Goal: Information Seeking & Learning: Learn about a topic

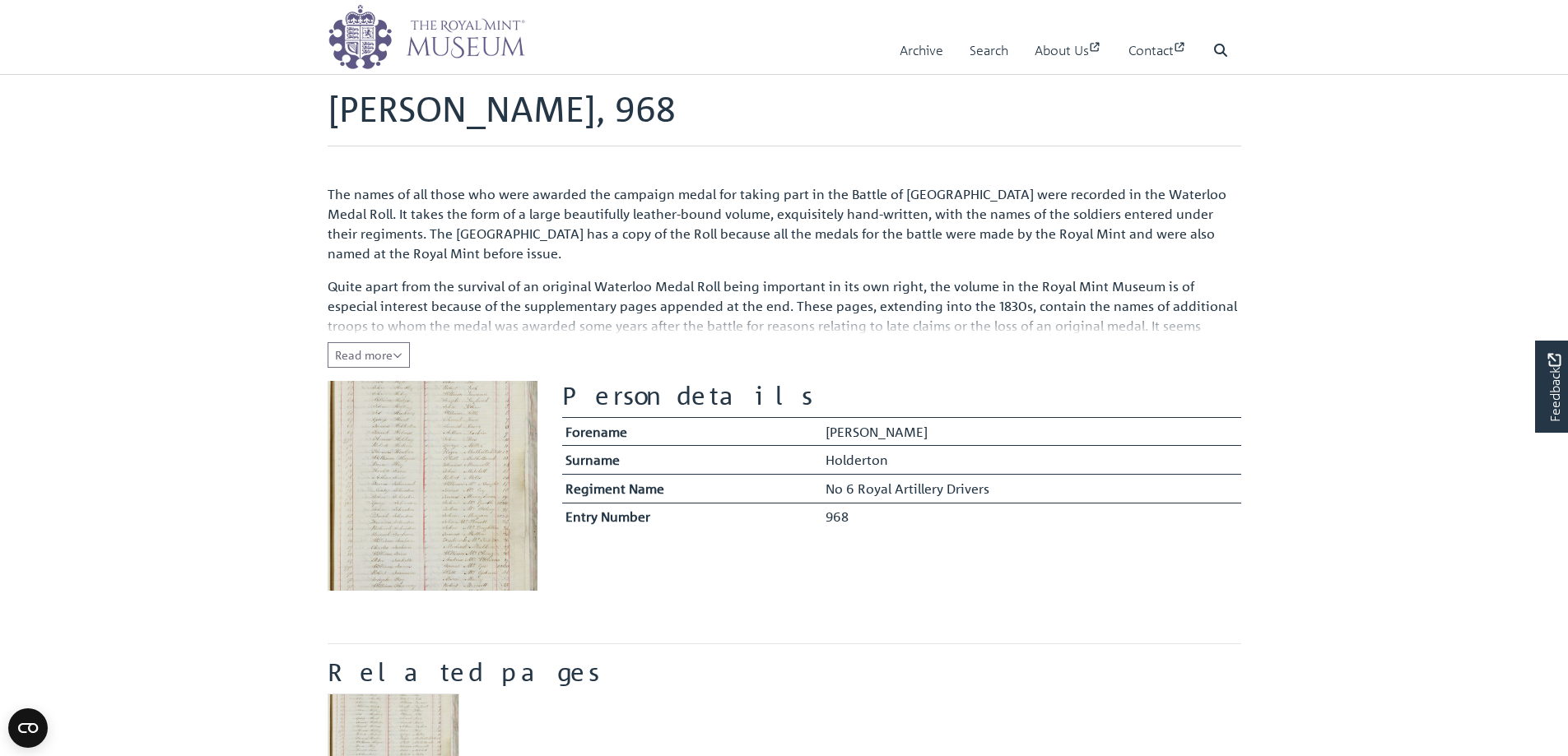
click at [454, 487] on img at bounding box center [432, 485] width 210 height 210
click at [383, 355] on span "Read more" at bounding box center [369, 354] width 67 height 15
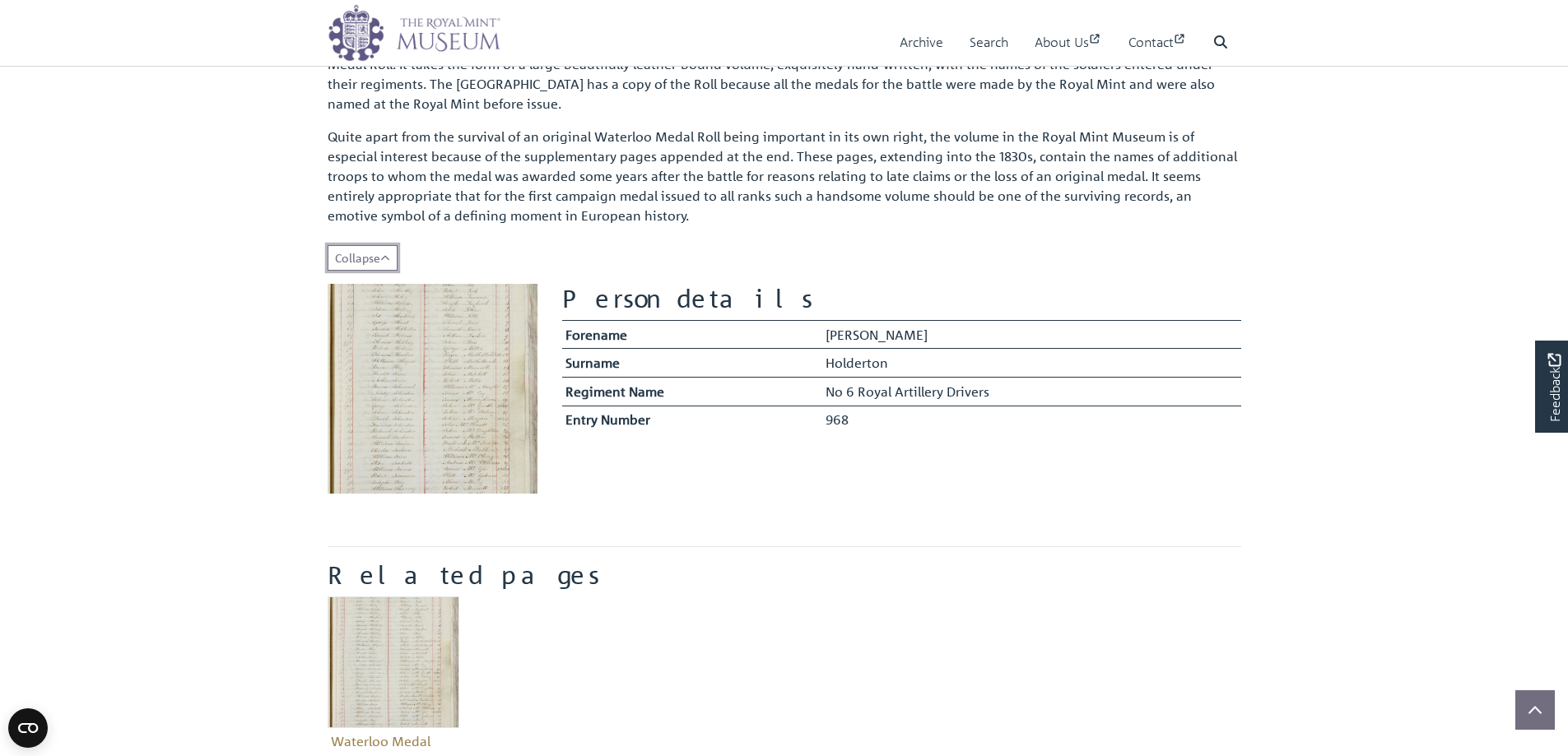
scroll to position [164, 0]
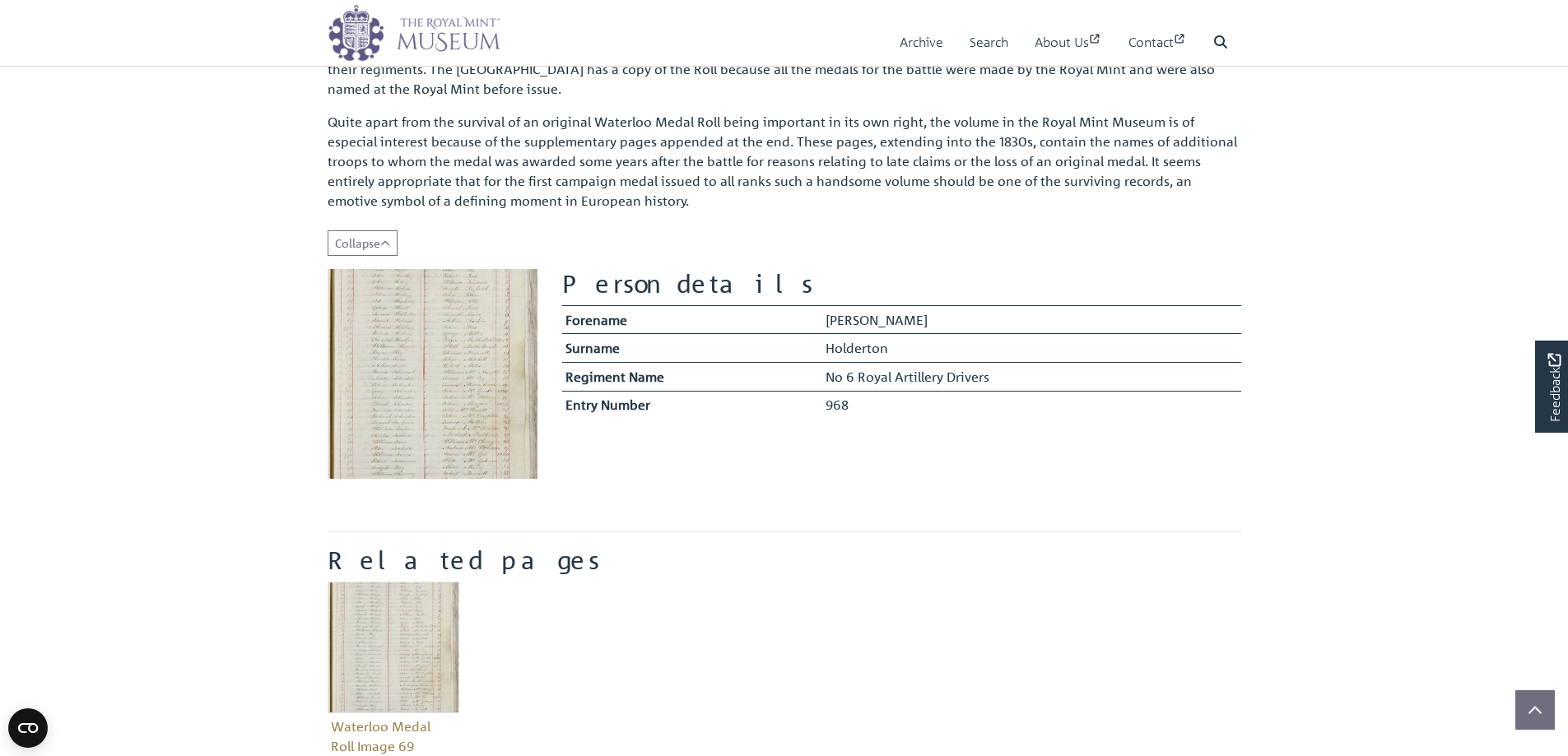
click at [469, 382] on img at bounding box center [432, 374] width 210 height 210
click at [380, 246] on span "Collapse" at bounding box center [362, 243] width 55 height 15
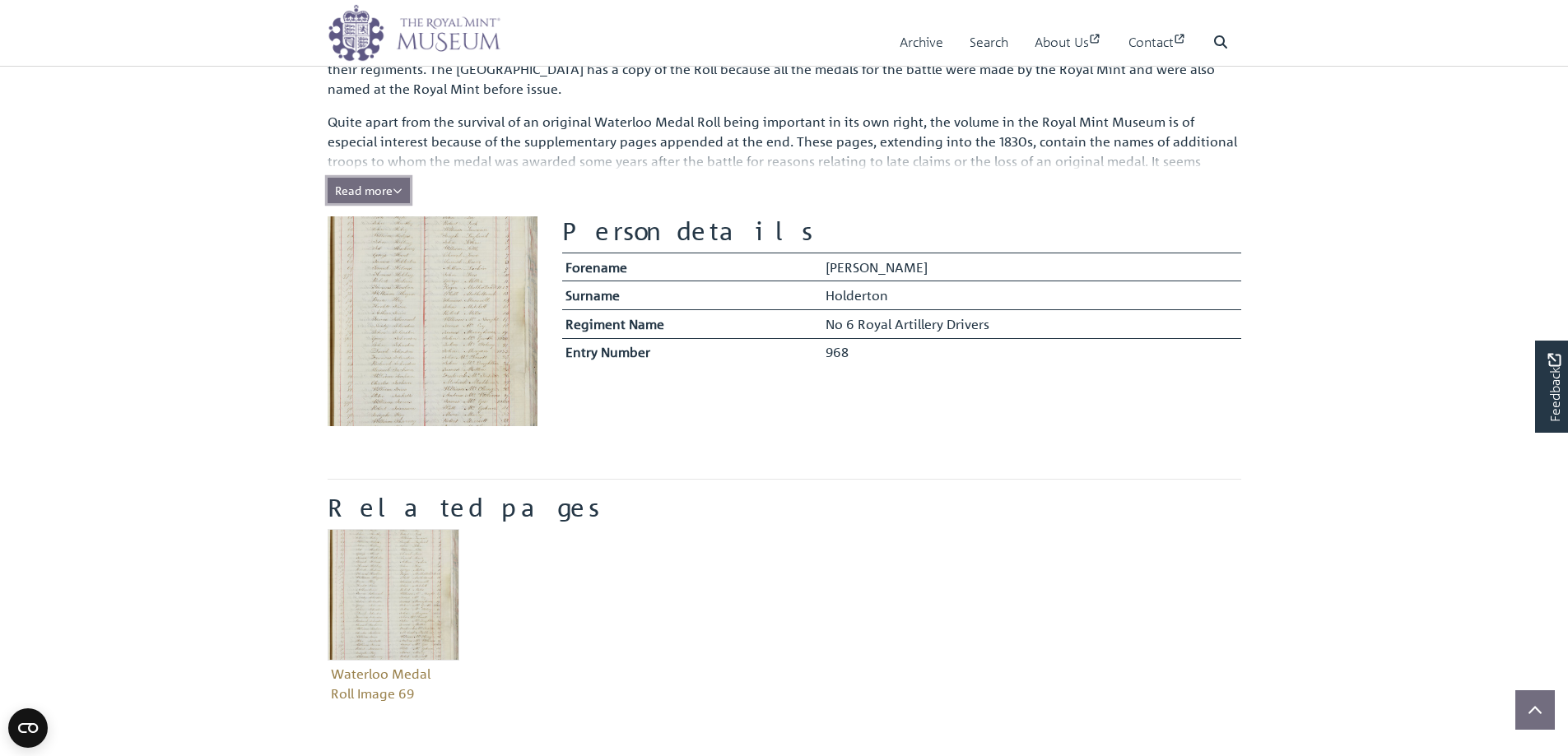
click at [383, 195] on span "Read more" at bounding box center [369, 190] width 67 height 15
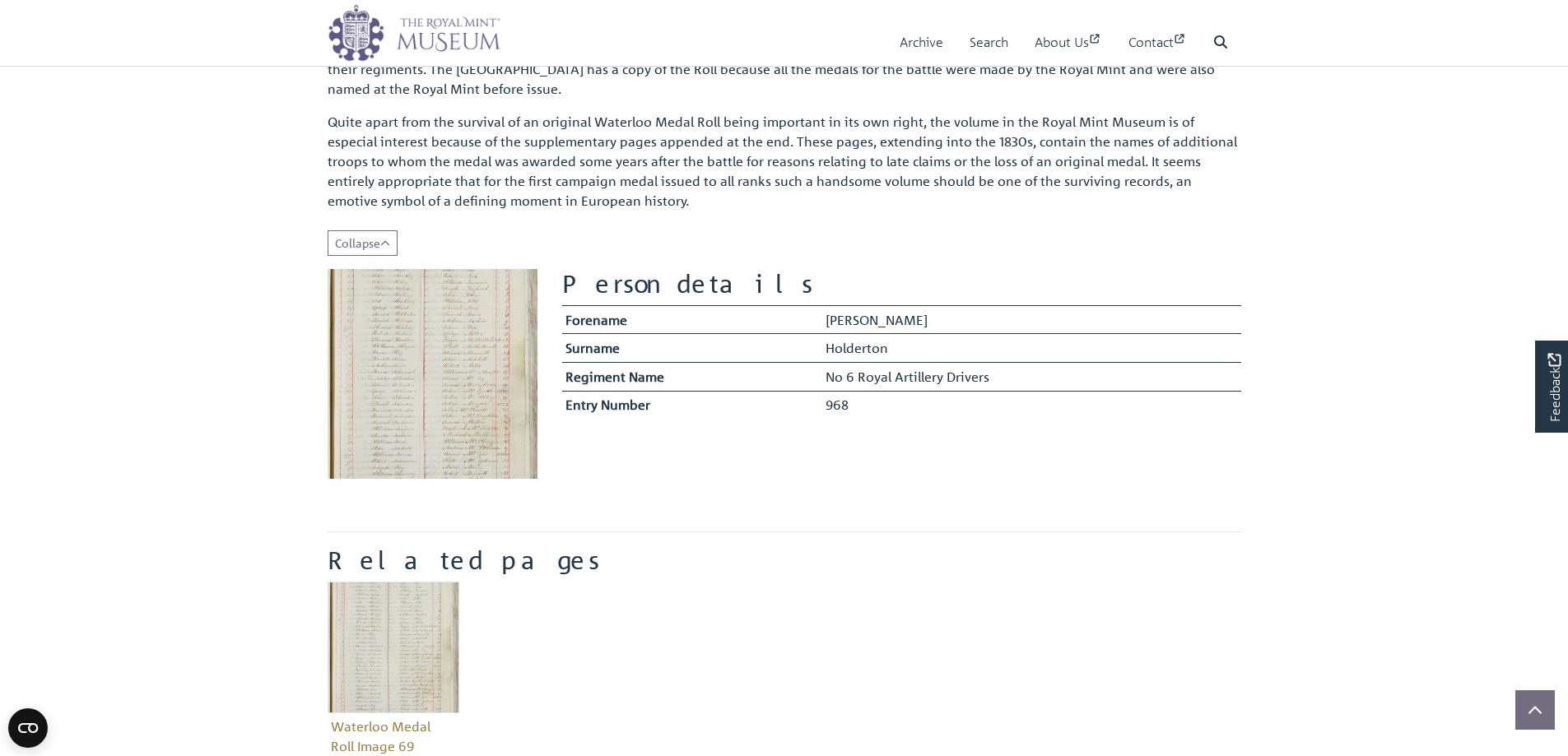
click at [456, 378] on img at bounding box center [432, 374] width 210 height 210
drag, startPoint x: 456, startPoint y: 378, endPoint x: 421, endPoint y: 402, distance: 42.4
click at [421, 401] on img at bounding box center [432, 374] width 210 height 210
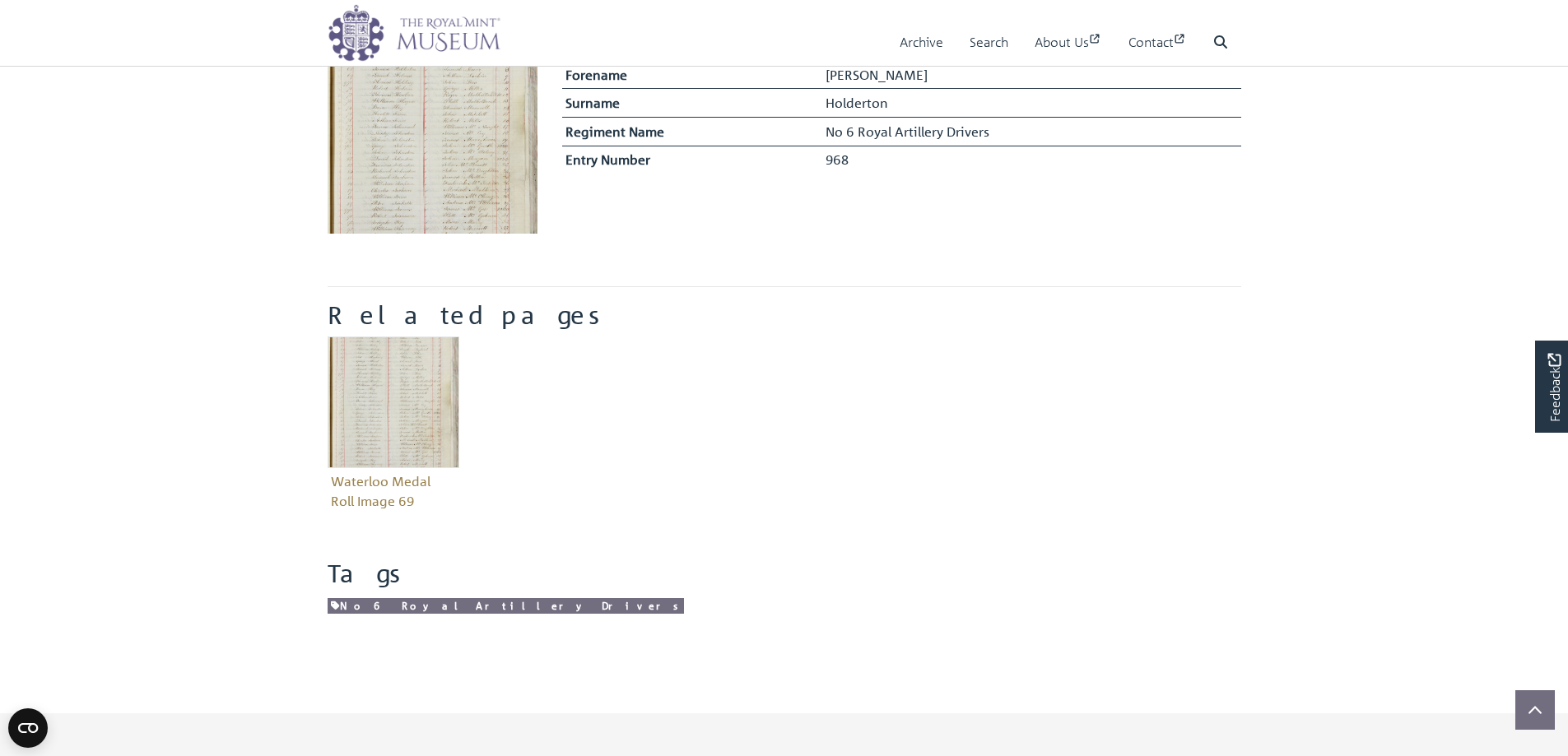
scroll to position [412, 0]
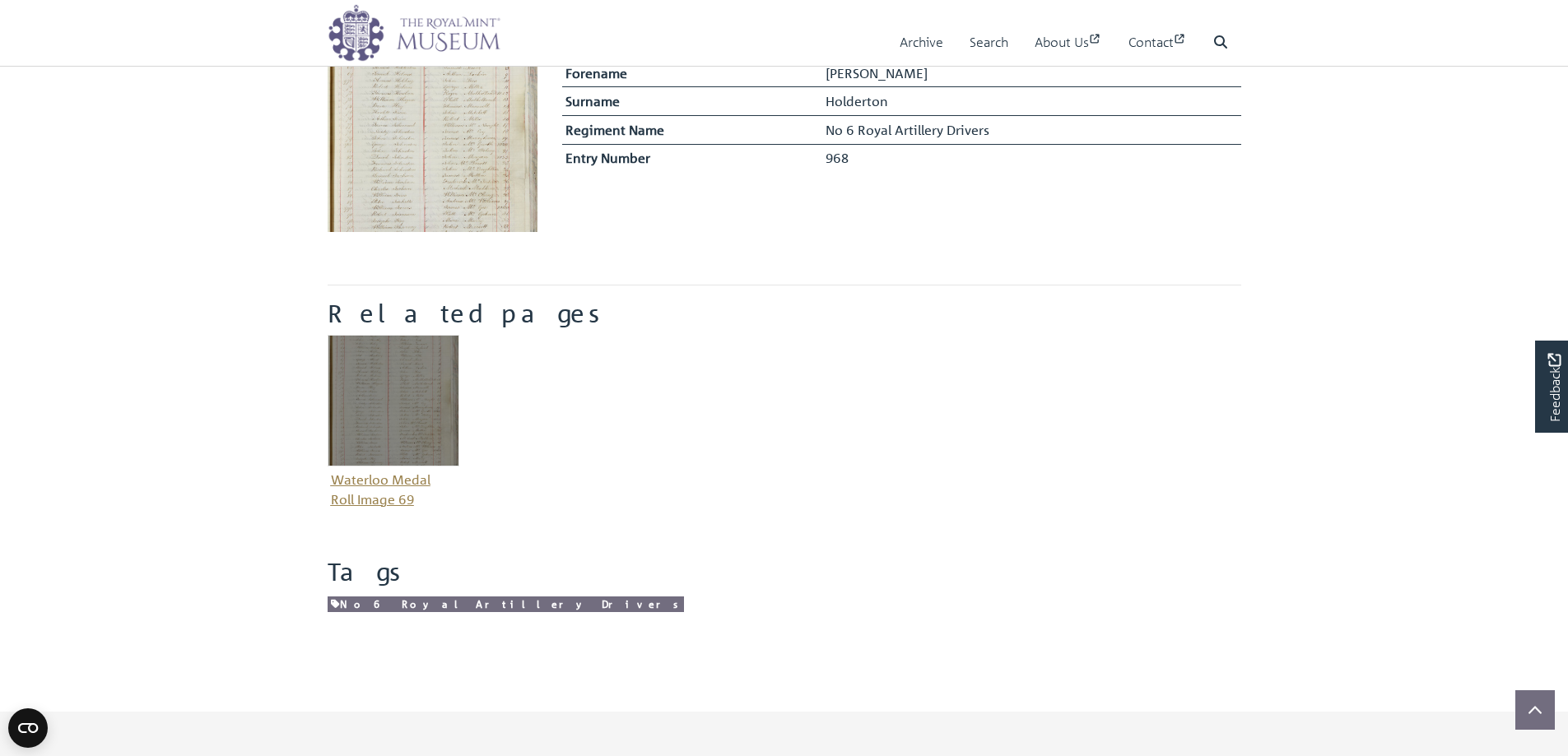
click at [411, 431] on img "Item related to this entity" at bounding box center [393, 401] width 131 height 131
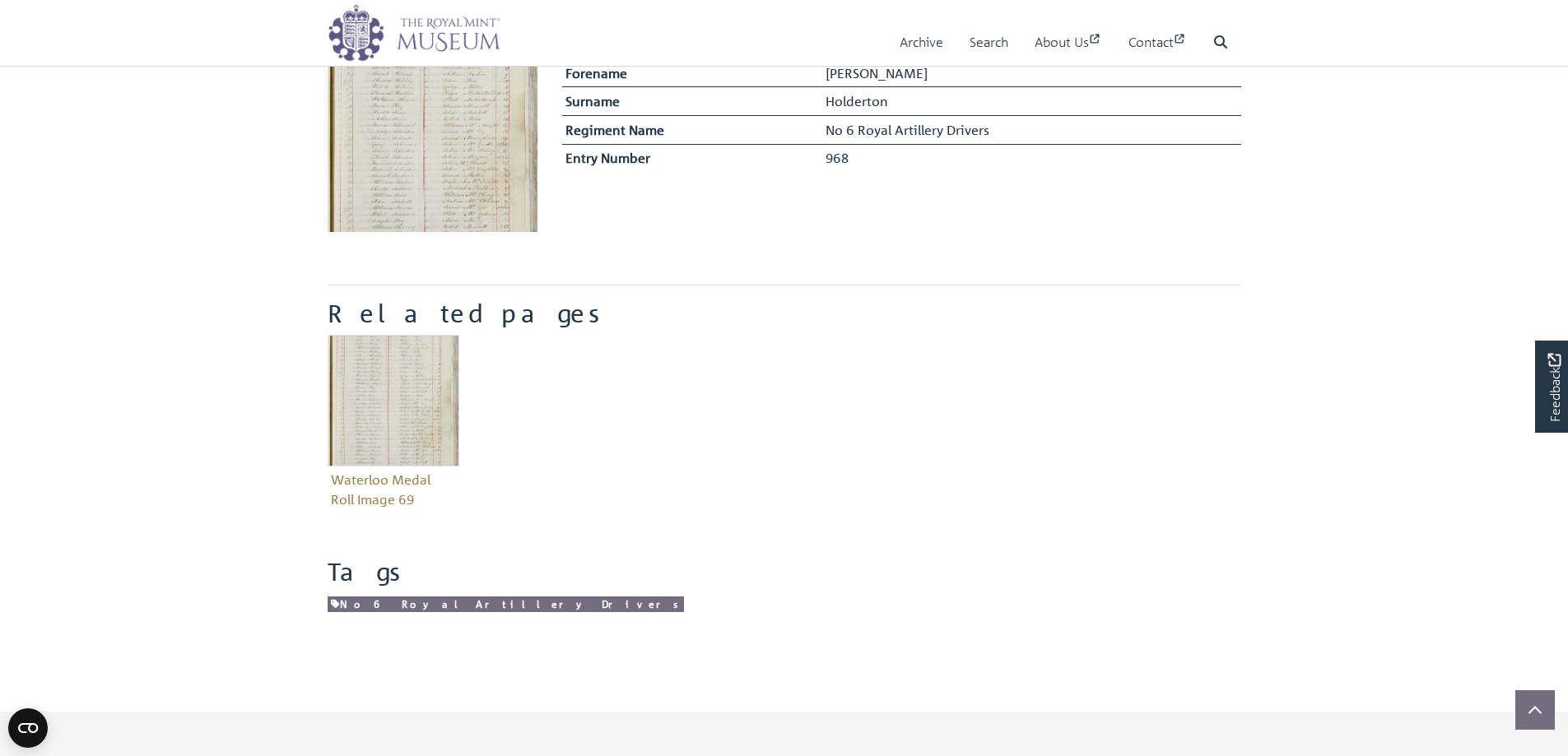
click at [471, 152] on img at bounding box center [432, 126] width 210 height 210
click at [470, 152] on img at bounding box center [432, 126] width 210 height 210
click at [469, 151] on img at bounding box center [432, 126] width 210 height 210
click at [470, 161] on img at bounding box center [432, 126] width 210 height 210
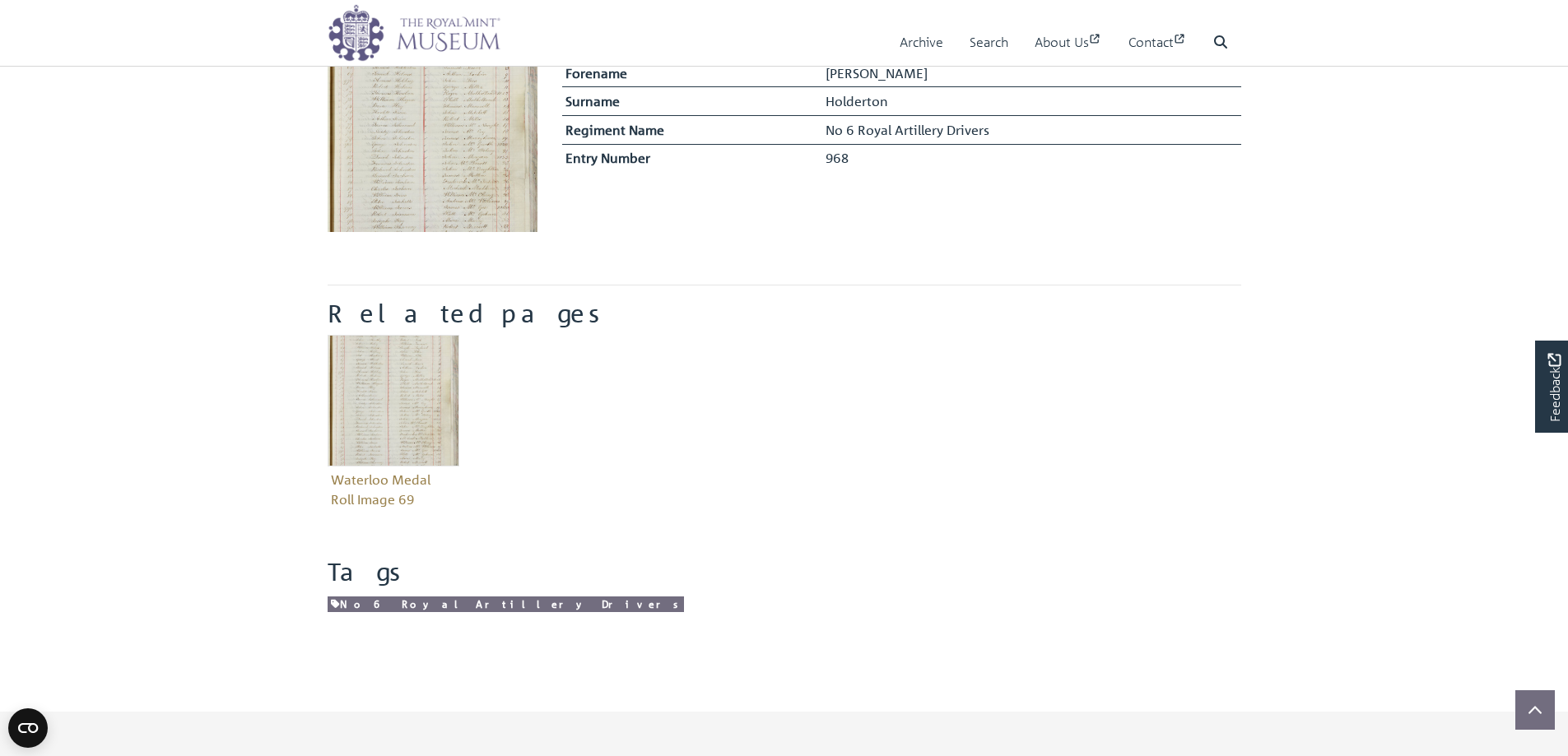
click at [470, 161] on img at bounding box center [432, 126] width 210 height 210
click at [392, 604] on link "No 6 Royal Artillery Drivers" at bounding box center [505, 604] width 356 height 16
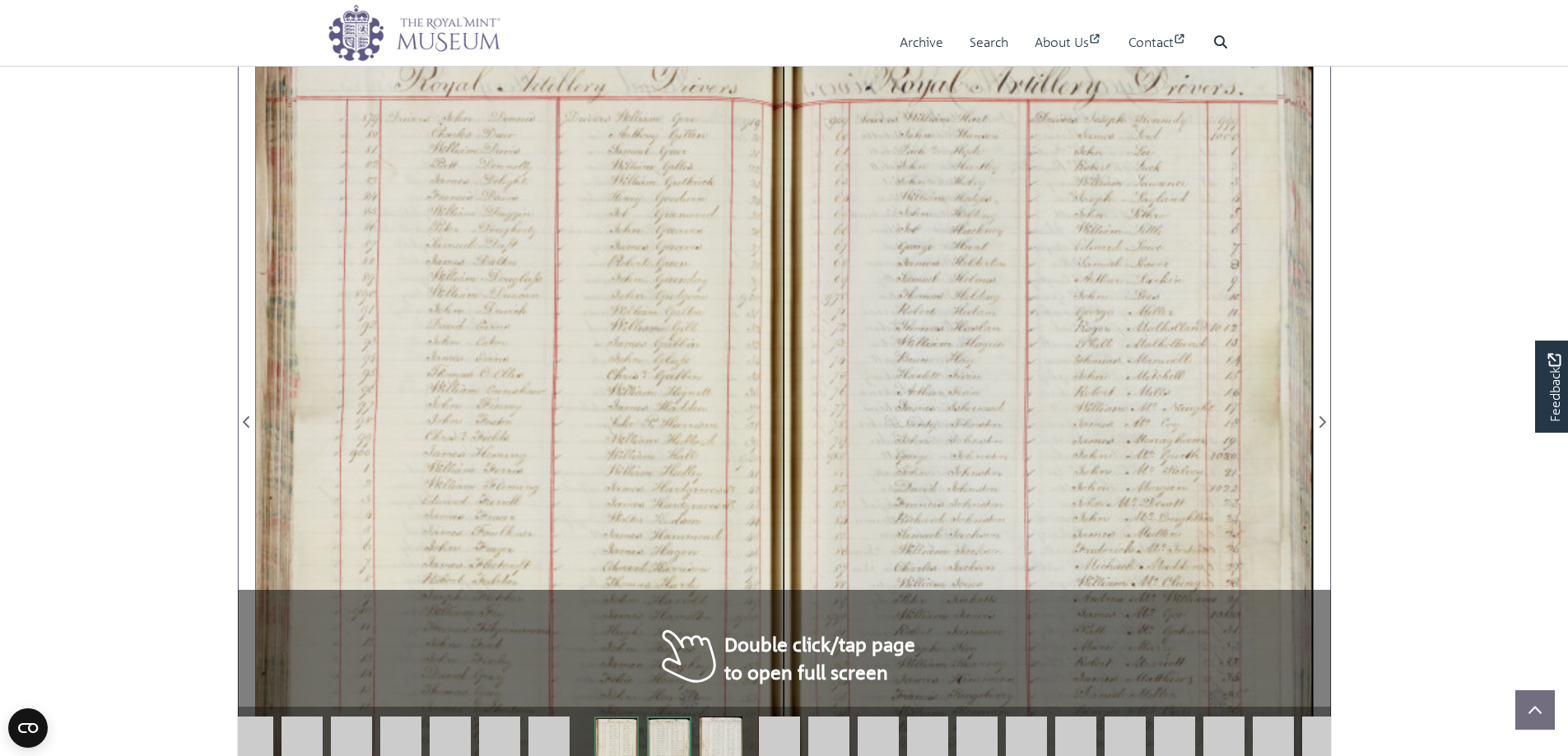
scroll to position [998, 0]
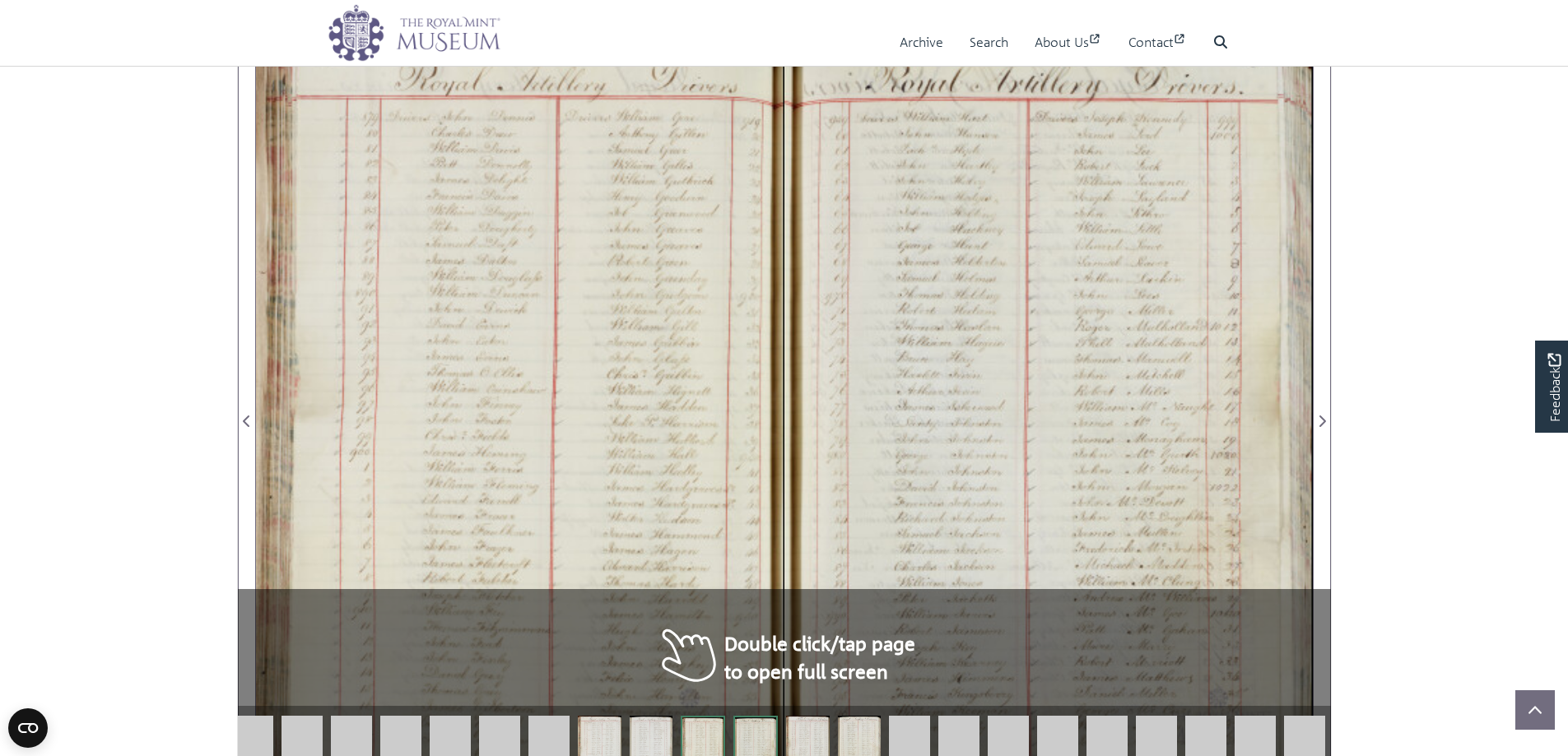
click at [681, 385] on div at bounding box center [520, 412] width 528 height 753
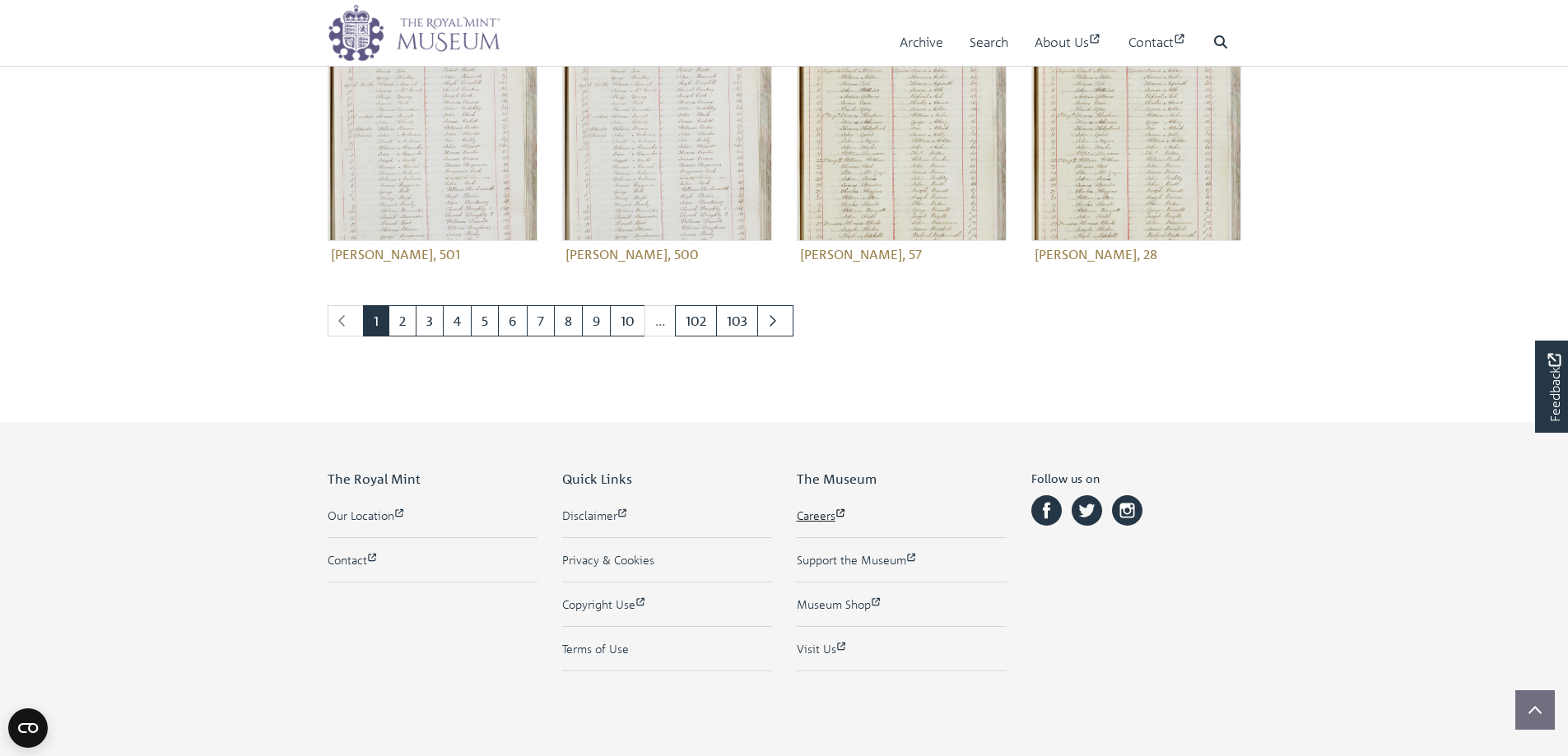
scroll to position [823, 0]
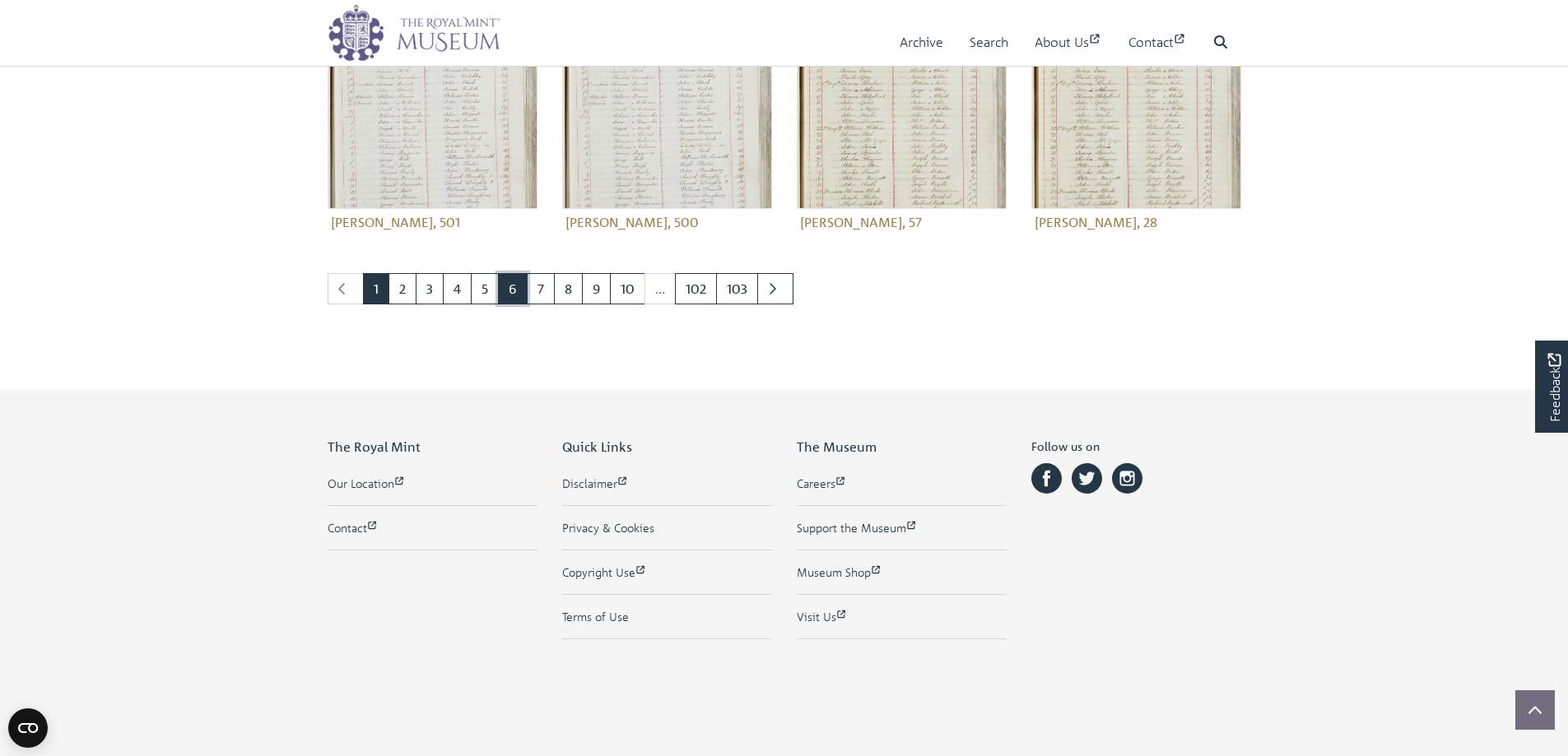
click at [512, 294] on link "6" at bounding box center [512, 288] width 29 height 31
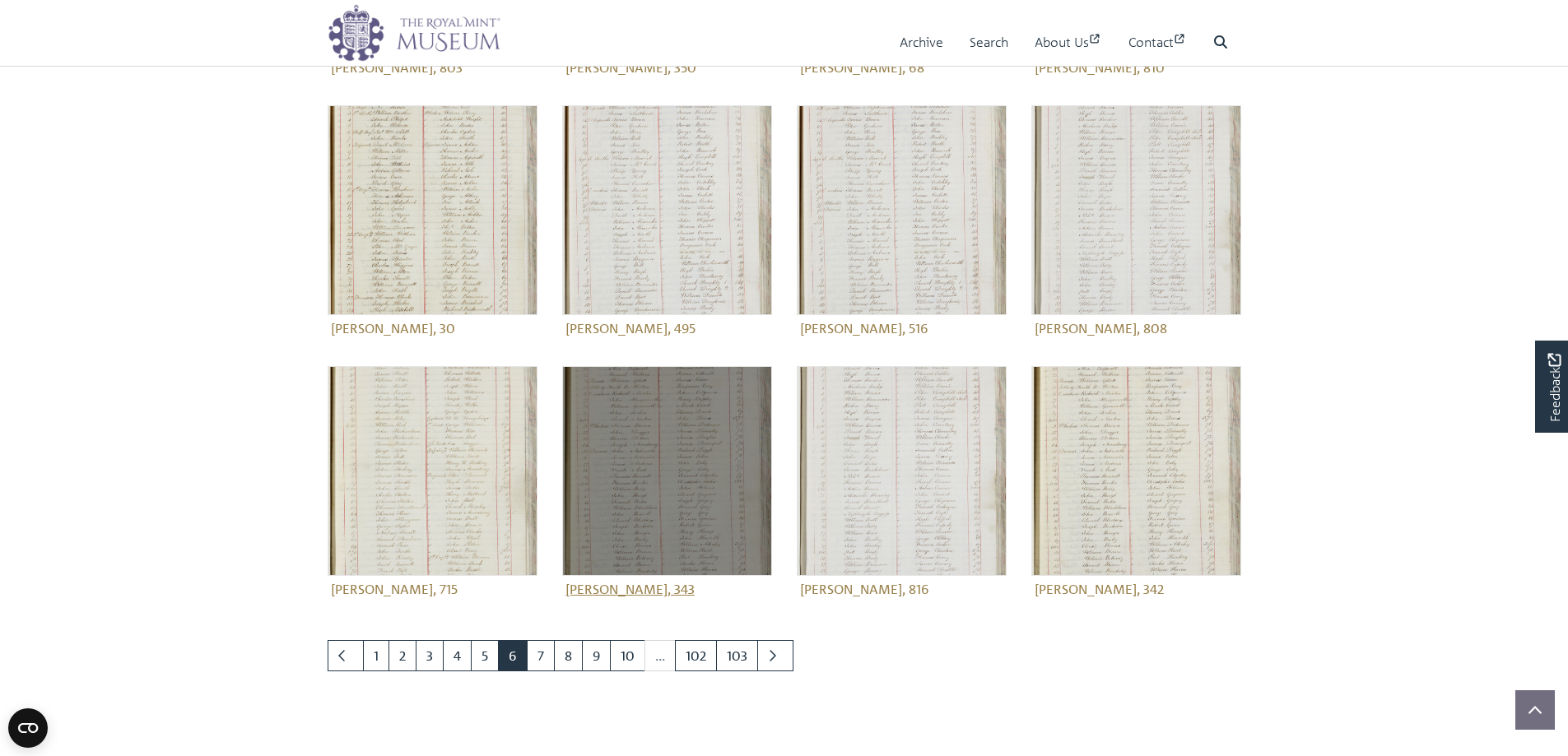
scroll to position [493, 0]
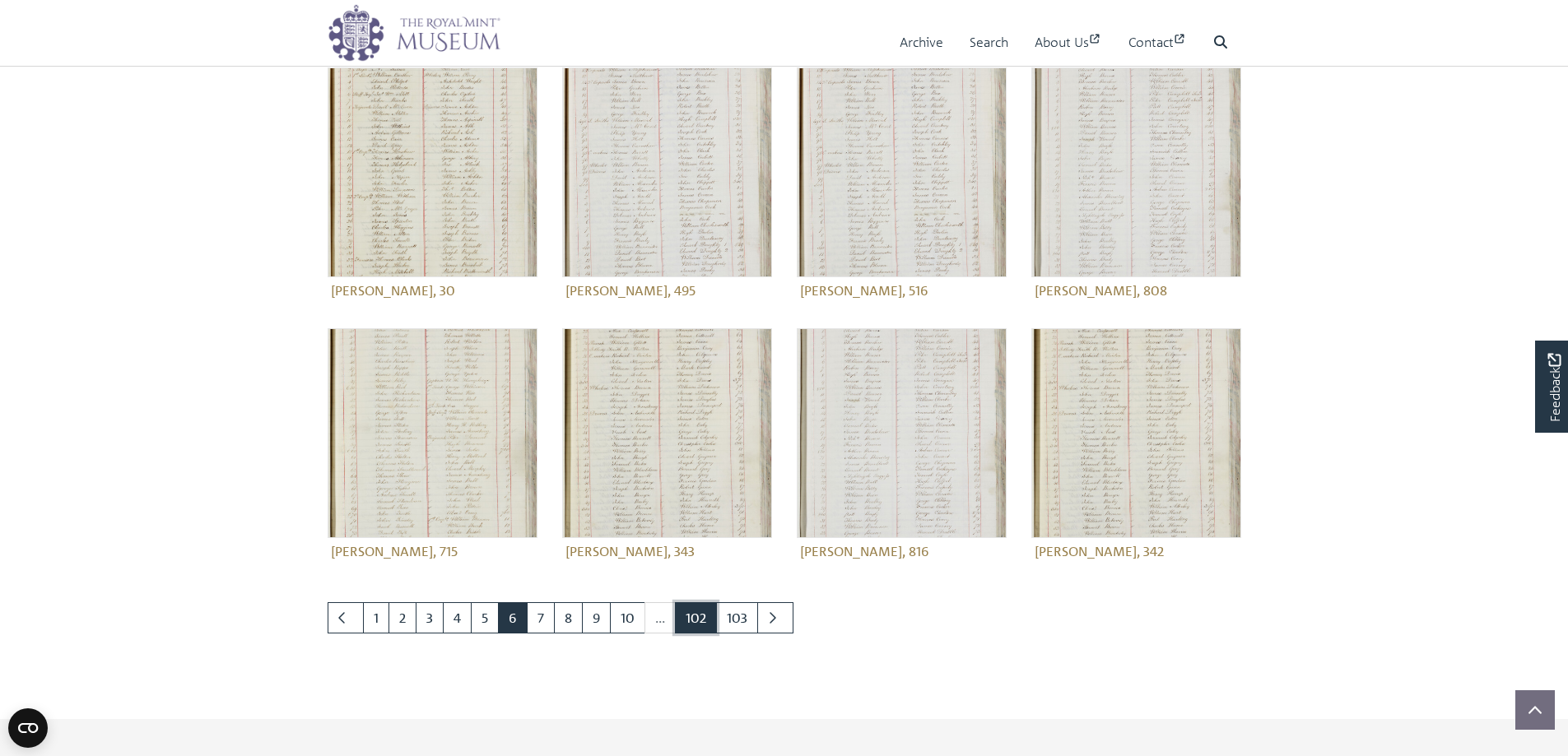
click at [690, 615] on link "102" at bounding box center [696, 617] width 42 height 31
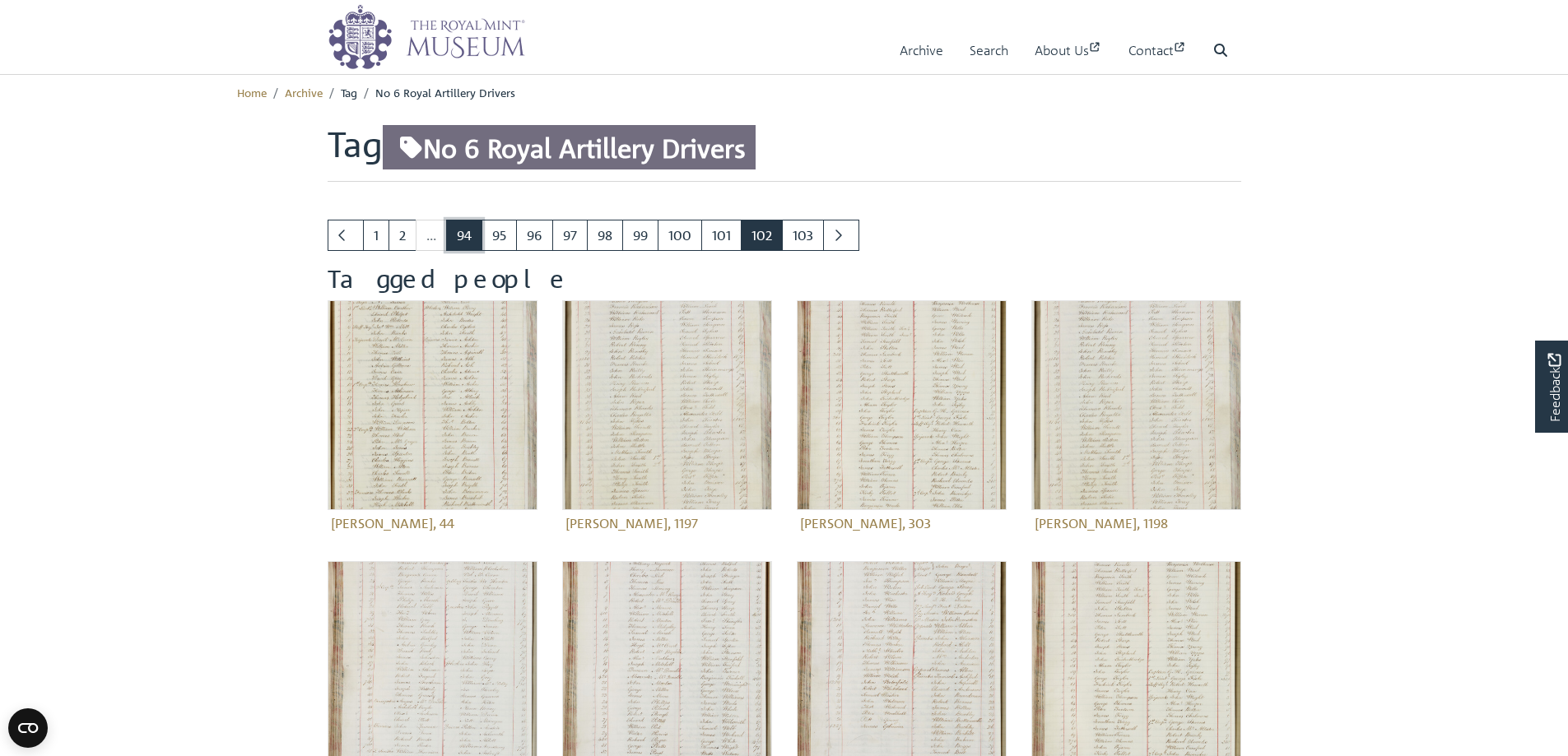
click at [462, 237] on link "94" at bounding box center [464, 235] width 36 height 31
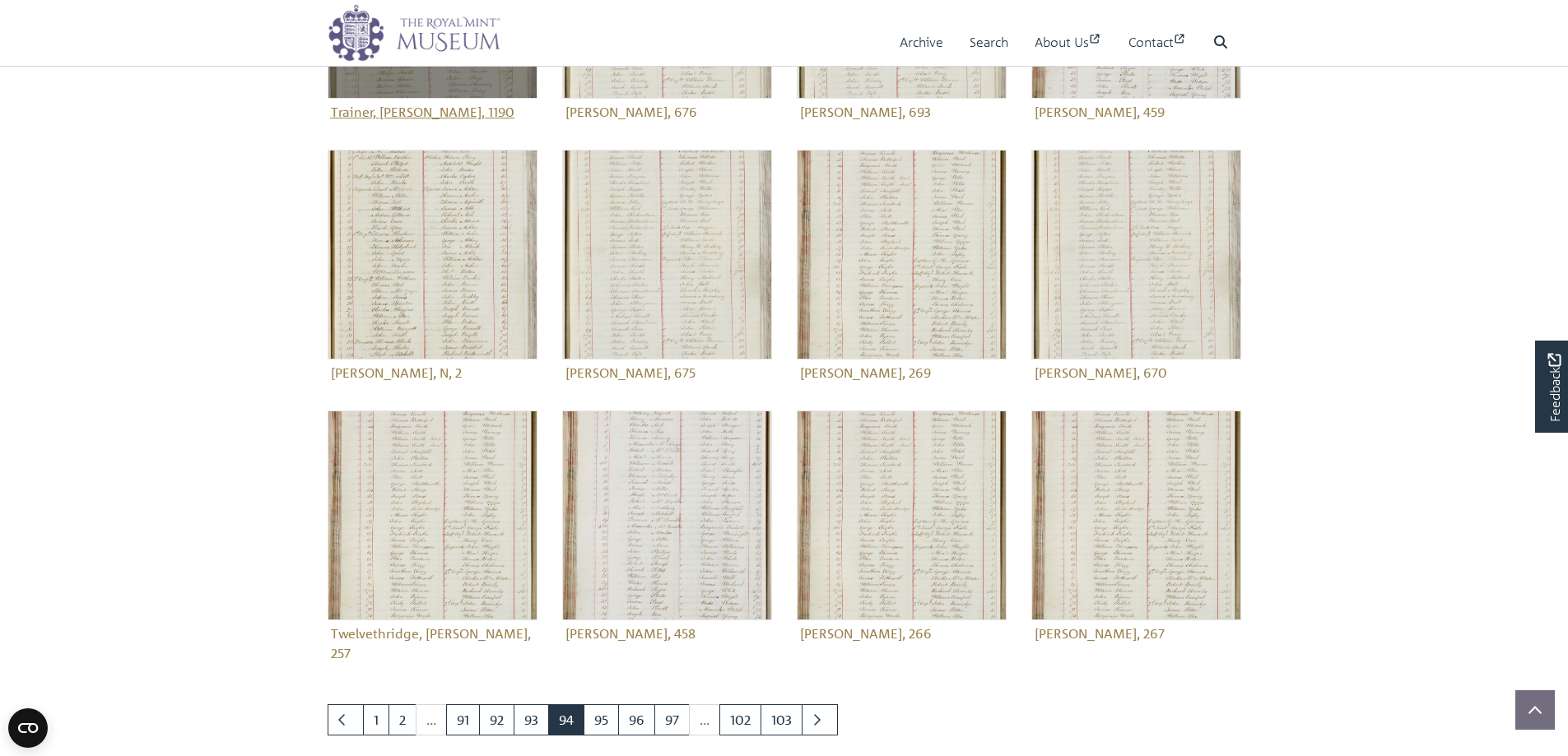
scroll to position [741, 0]
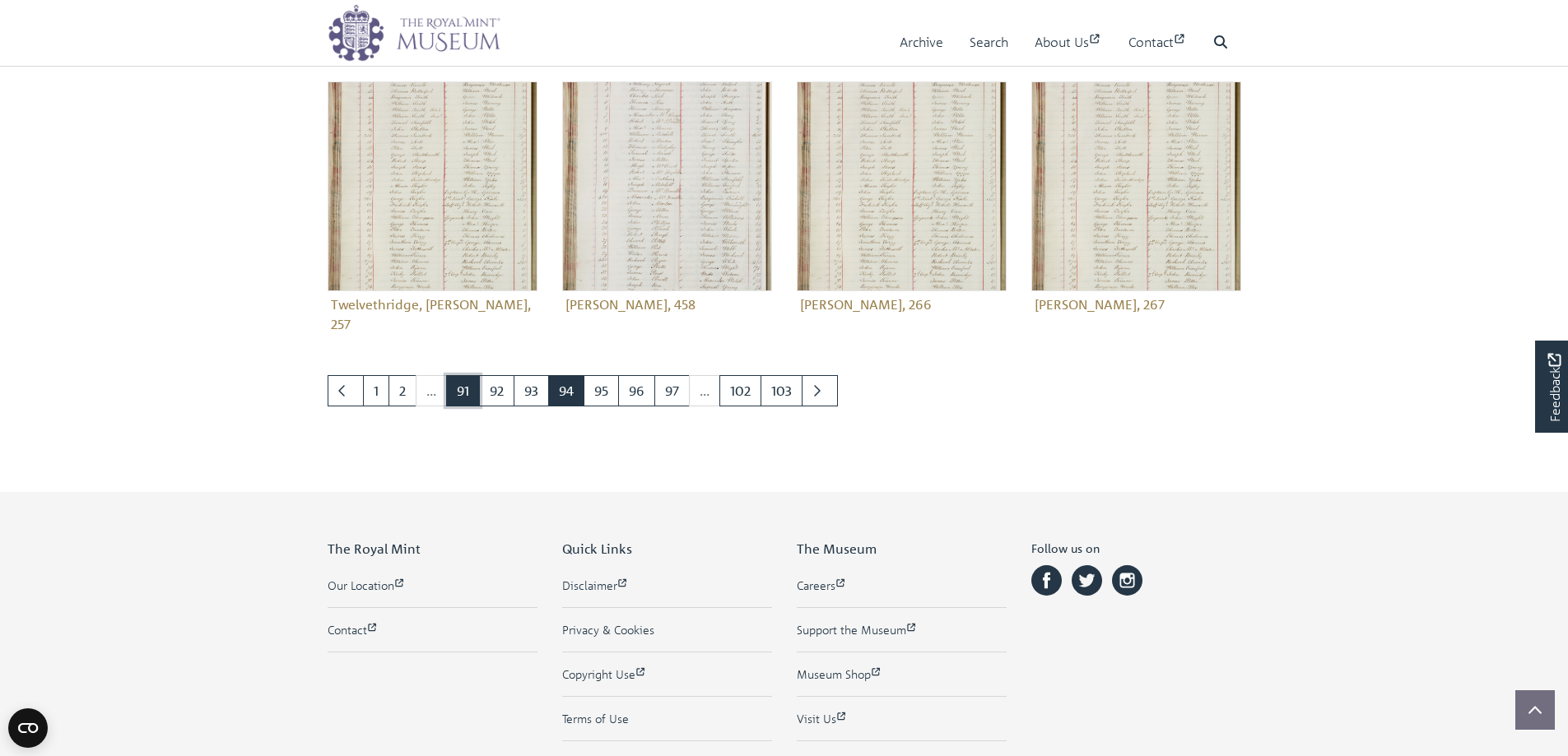
click at [463, 375] on link "91" at bounding box center [463, 391] width 34 height 31
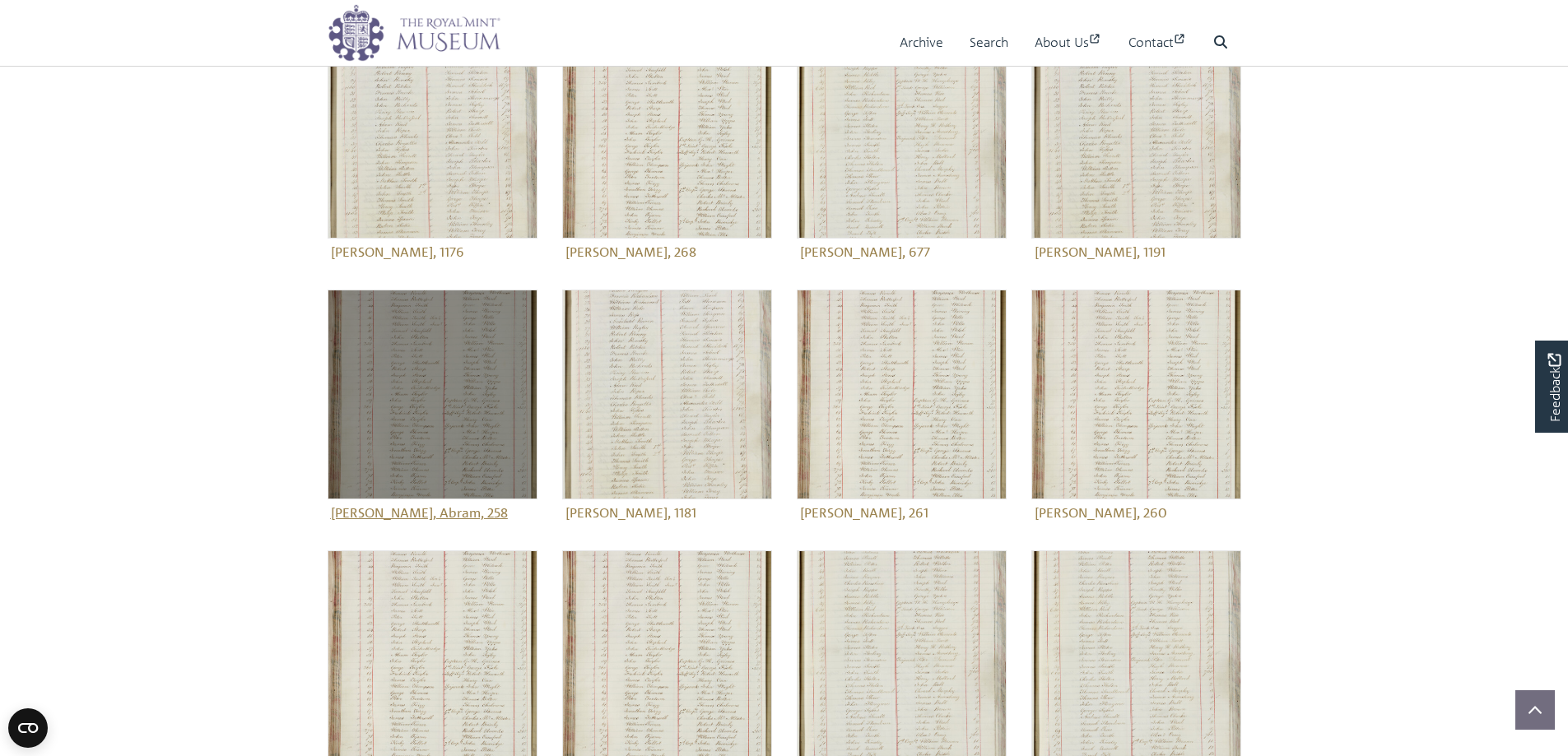
scroll to position [329, 0]
